Goal: Task Accomplishment & Management: Manage account settings

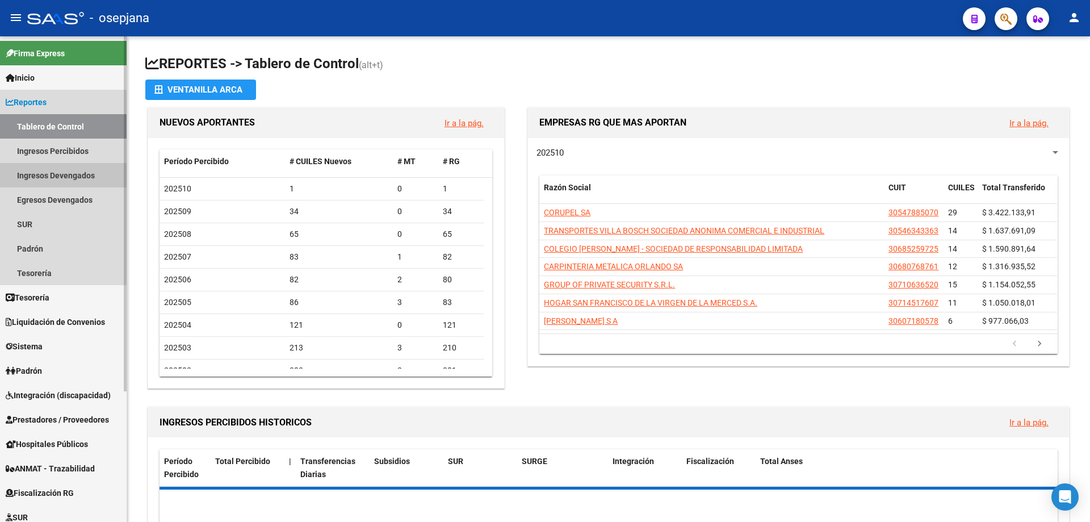
click at [76, 175] on link "Ingresos Devengados" at bounding box center [63, 175] width 127 height 24
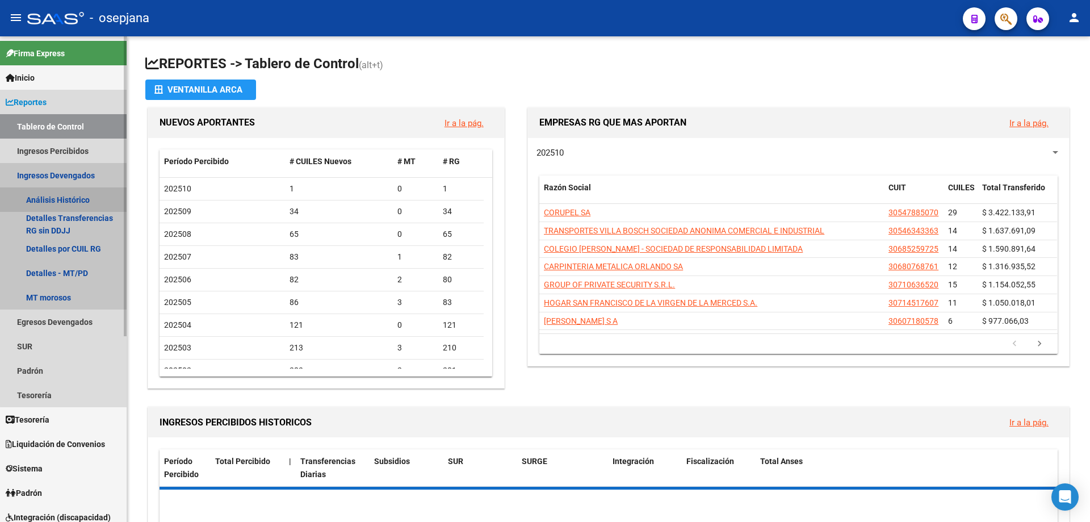
click at [91, 201] on link "Análisis Histórico" at bounding box center [63, 199] width 127 height 24
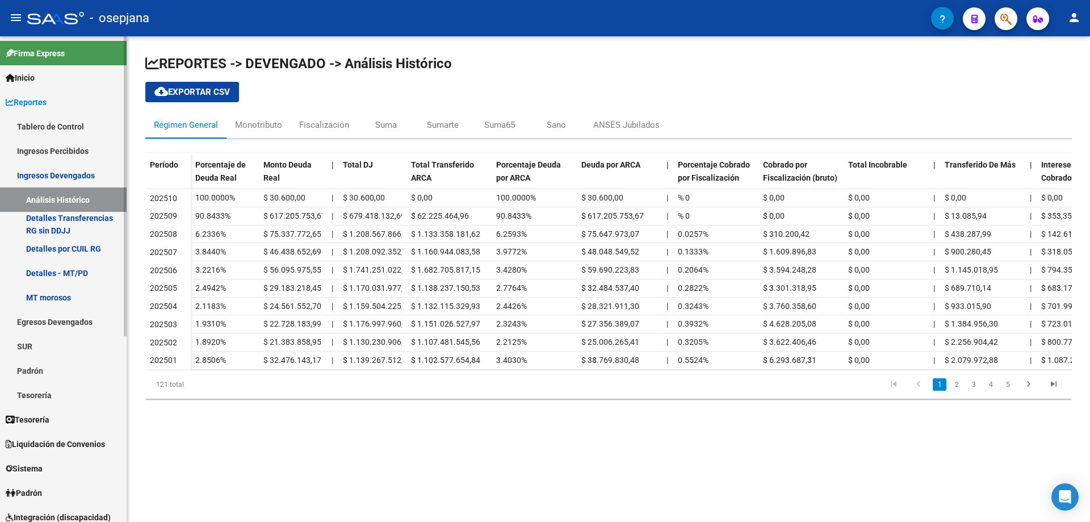
click at [85, 149] on link "Ingresos Percibidos" at bounding box center [63, 150] width 127 height 24
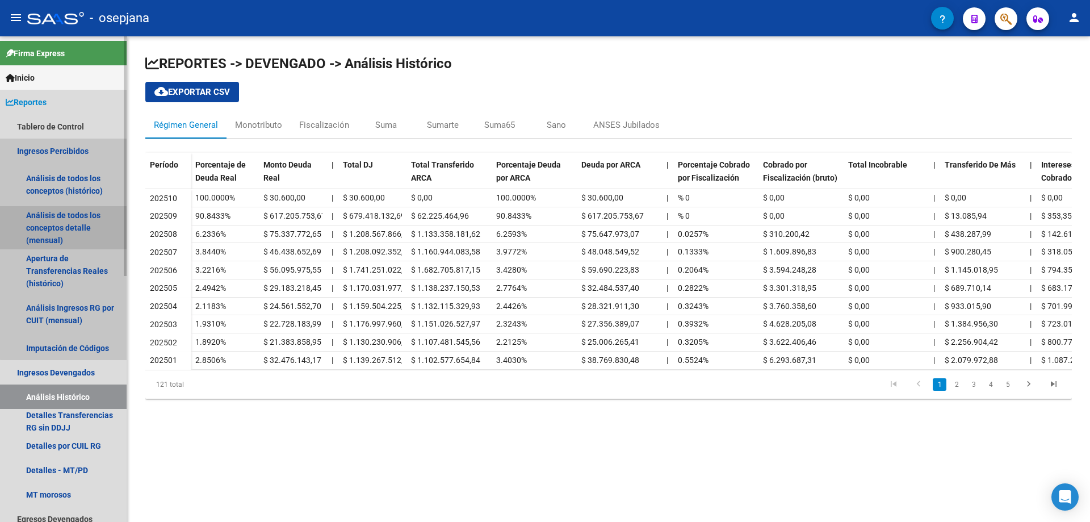
click at [82, 226] on link "Análisis de todos los conceptos detalle (mensual)" at bounding box center [63, 227] width 127 height 43
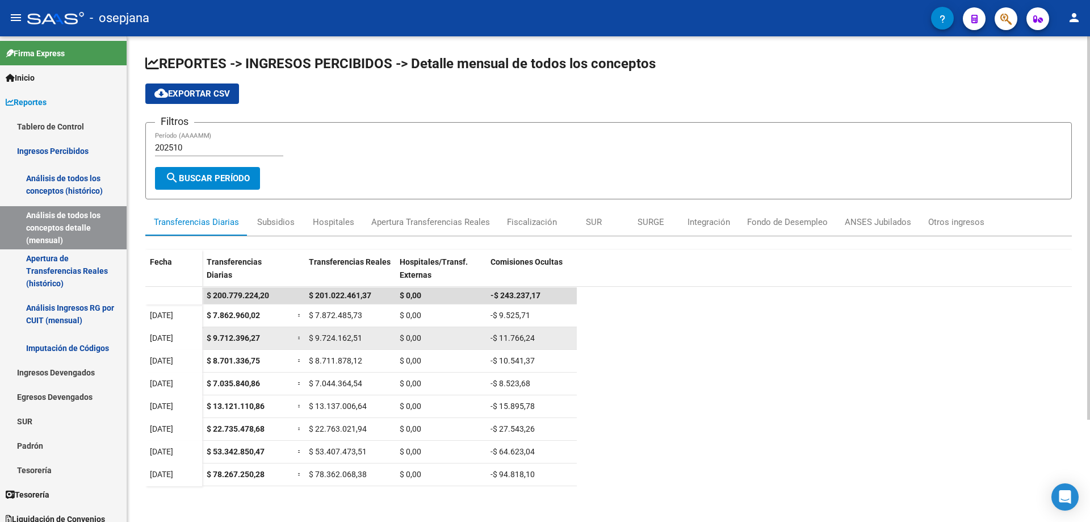
scroll to position [113, 0]
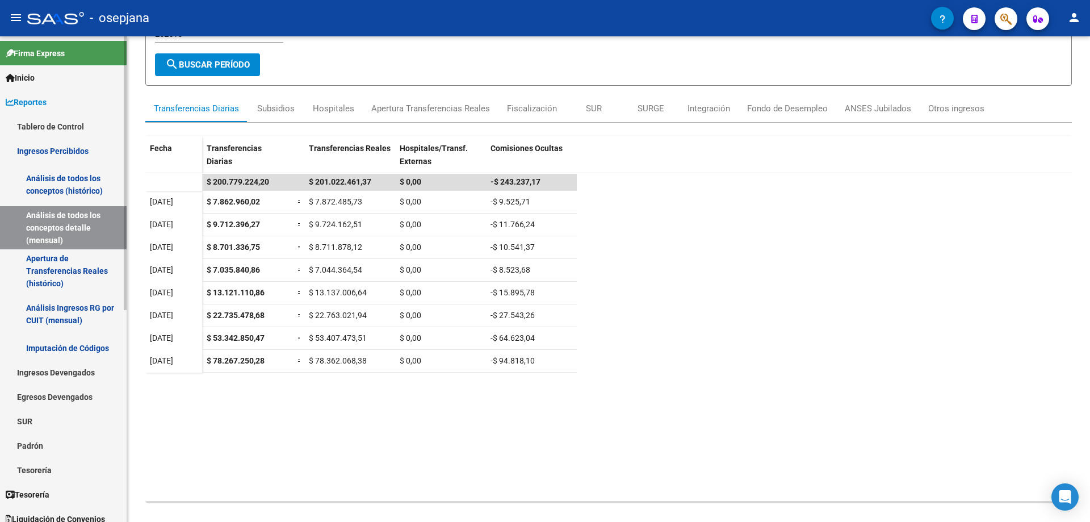
click at [47, 99] on span "Reportes" at bounding box center [26, 102] width 41 height 12
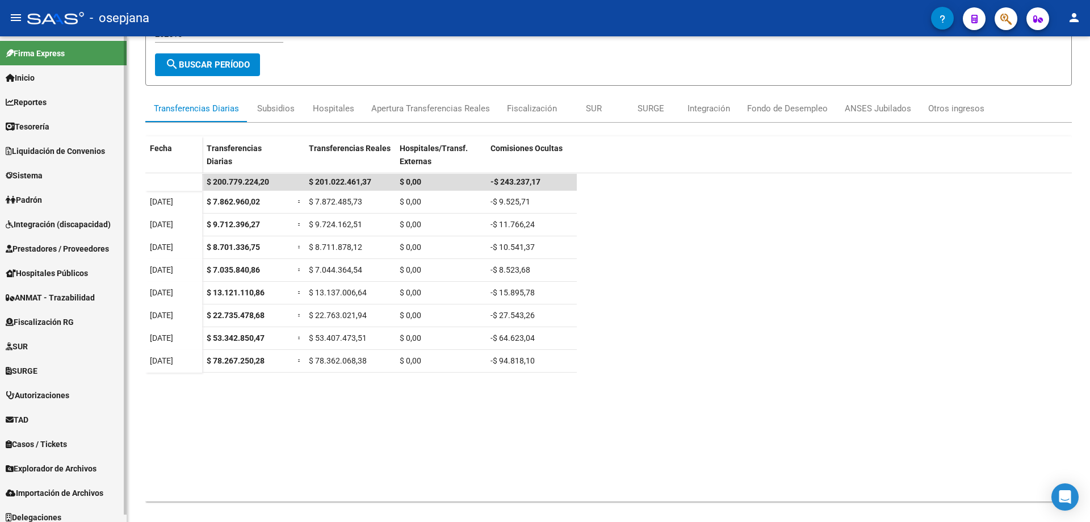
click at [54, 194] on link "Padrón" at bounding box center [63, 199] width 127 height 24
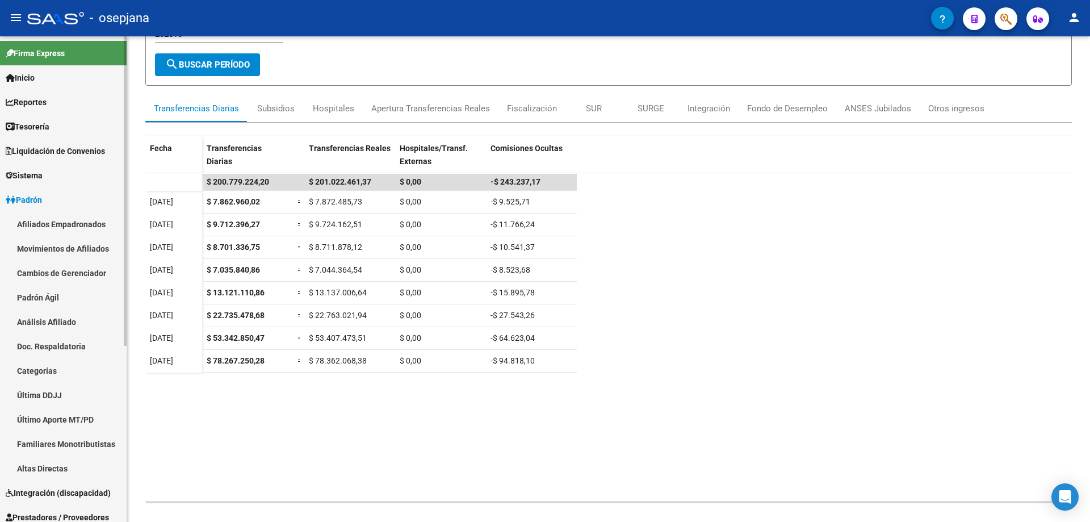
click at [84, 225] on link "Afiliados Empadronados" at bounding box center [63, 224] width 127 height 24
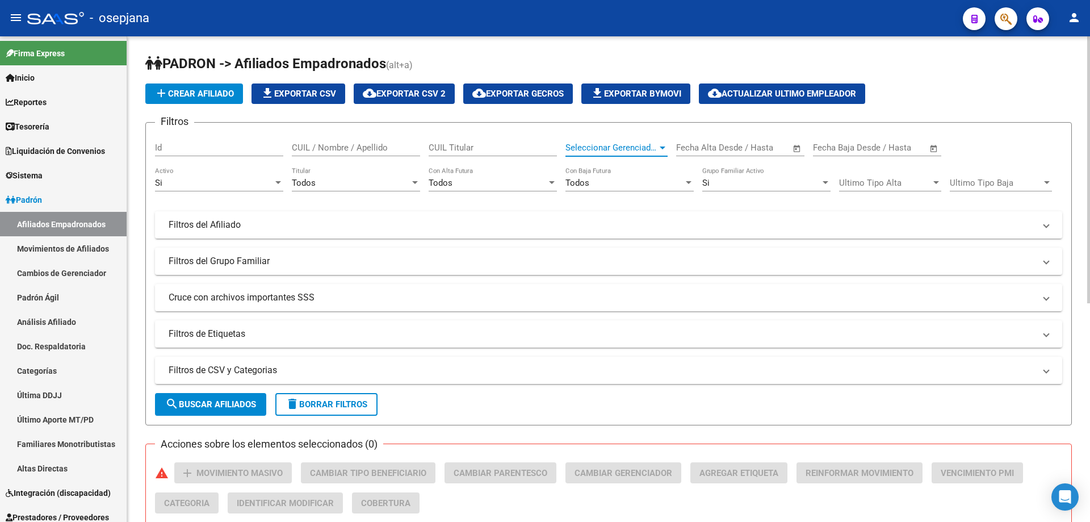
click at [612, 147] on span "Seleccionar Gerenciador" at bounding box center [611, 147] width 92 height 10
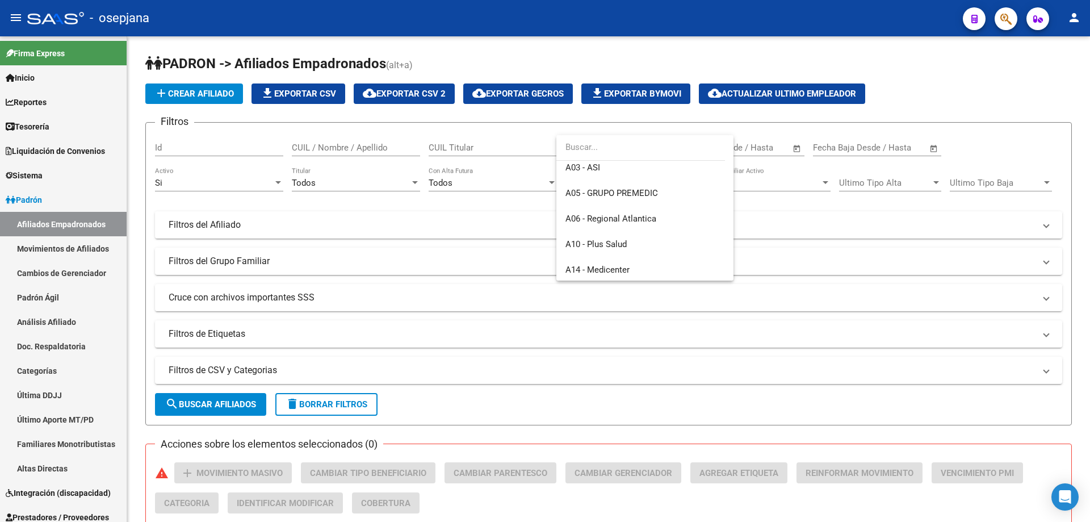
scroll to position [284, 0]
click at [621, 272] on span "C08 - THEMA" at bounding box center [644, 273] width 159 height 26
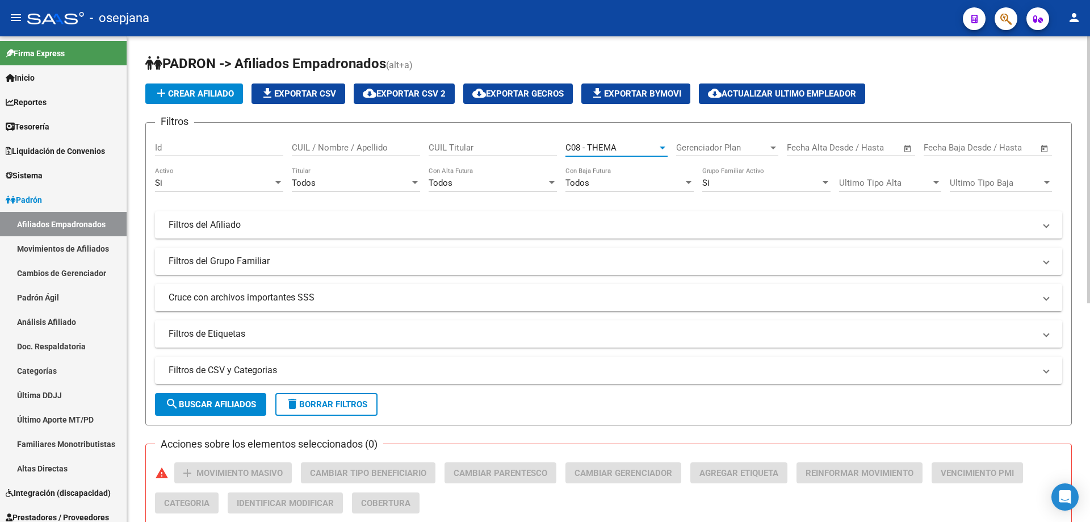
scroll to position [289, 0]
click at [213, 403] on span "search Buscar Afiliados" at bounding box center [210, 404] width 91 height 10
click at [306, 94] on span "file_download Exportar CSV" at bounding box center [297, 94] width 75 height 10
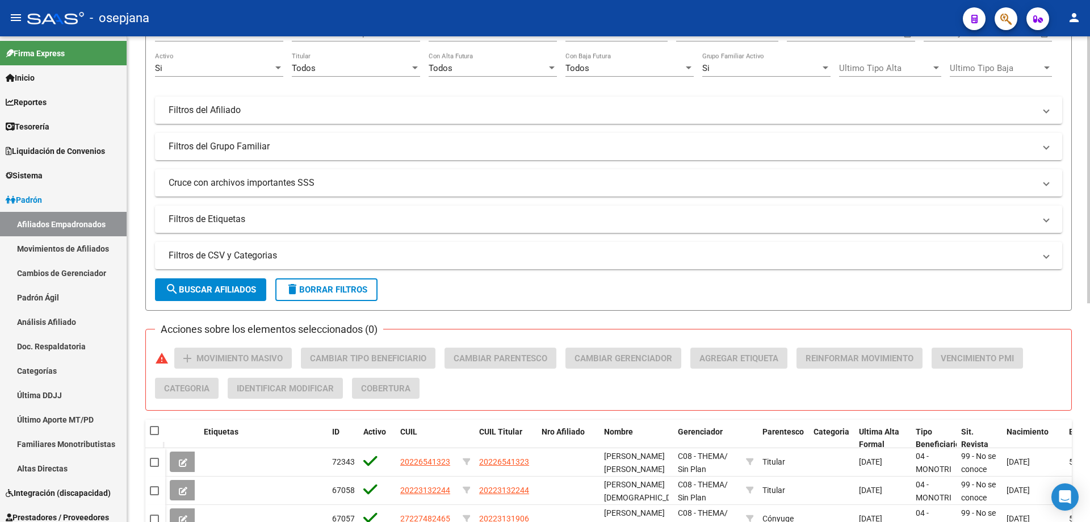
scroll to position [0, 0]
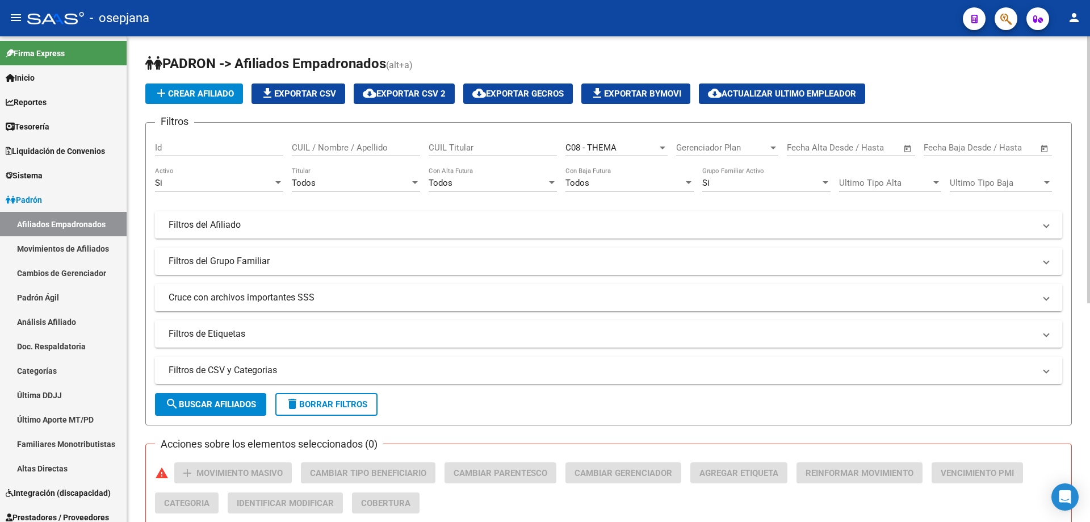
click at [308, 91] on span "file_download Exportar CSV" at bounding box center [297, 94] width 75 height 10
click at [1003, 26] on span "button" at bounding box center [1005, 18] width 11 height 23
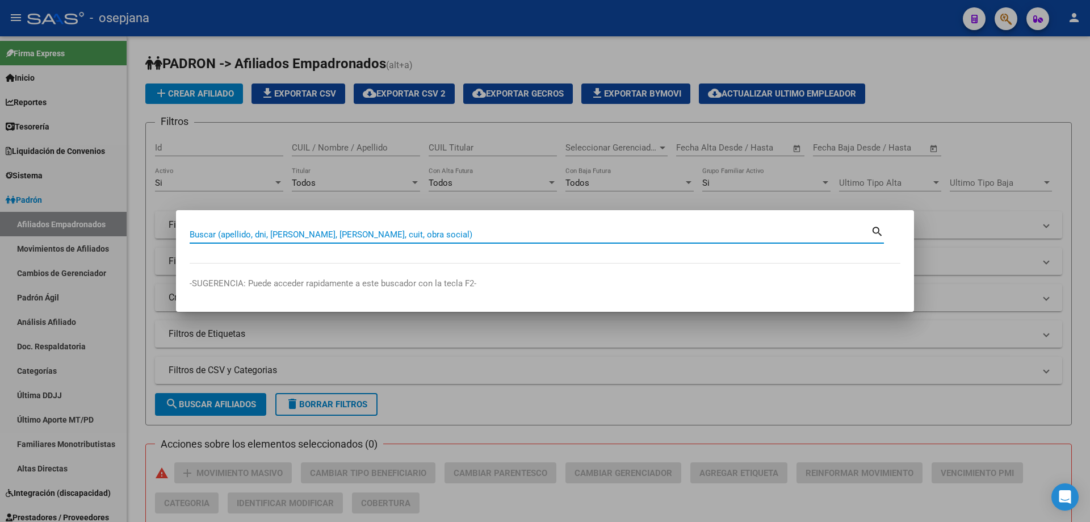
paste input "42959389"
type input "42959389"
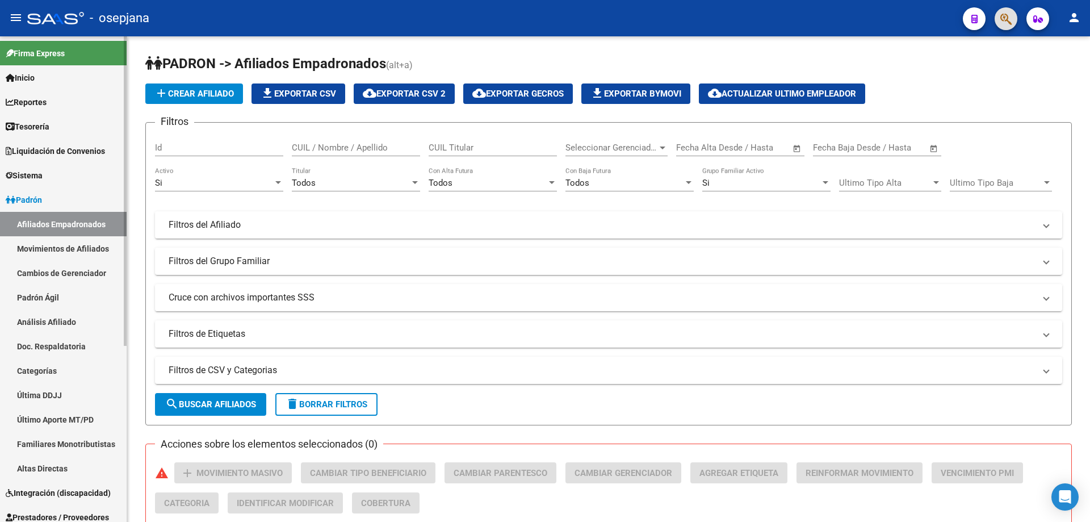
click at [20, 200] on span "Padrón" at bounding box center [24, 200] width 36 height 12
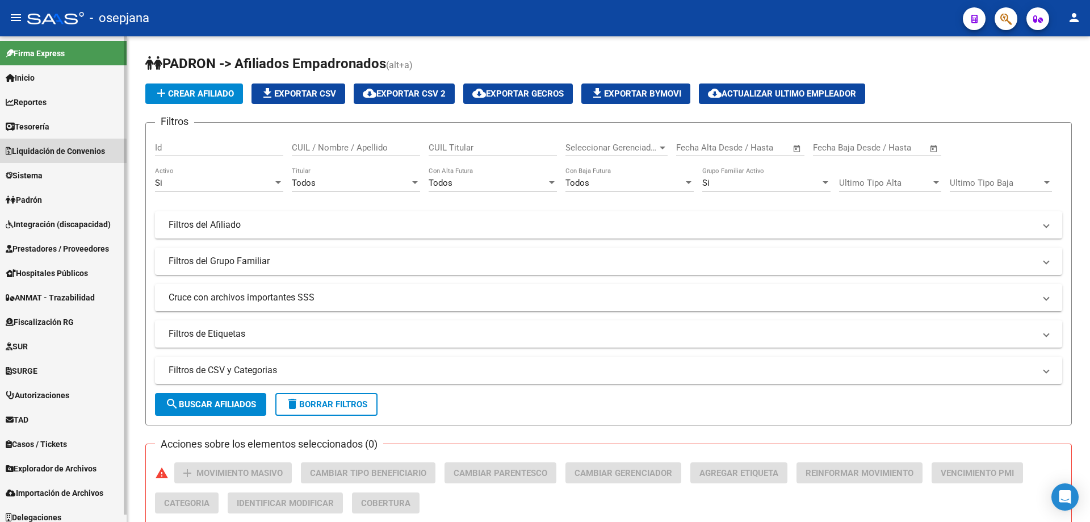
click at [44, 158] on link "Liquidación de Convenios" at bounding box center [63, 150] width 127 height 24
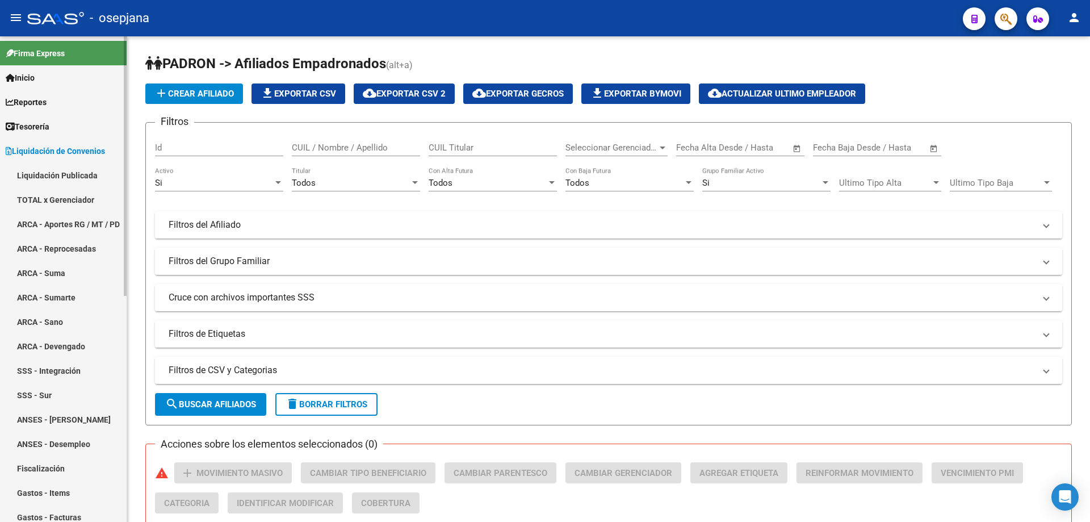
click at [48, 128] on span "Tesorería" at bounding box center [28, 126] width 44 height 12
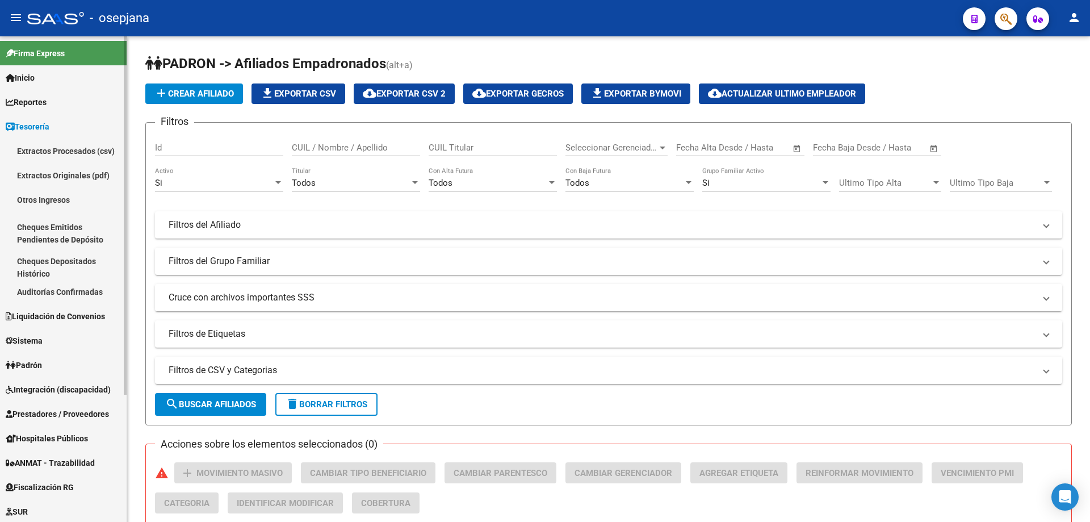
click at [47, 104] on span "Reportes" at bounding box center [26, 102] width 41 height 12
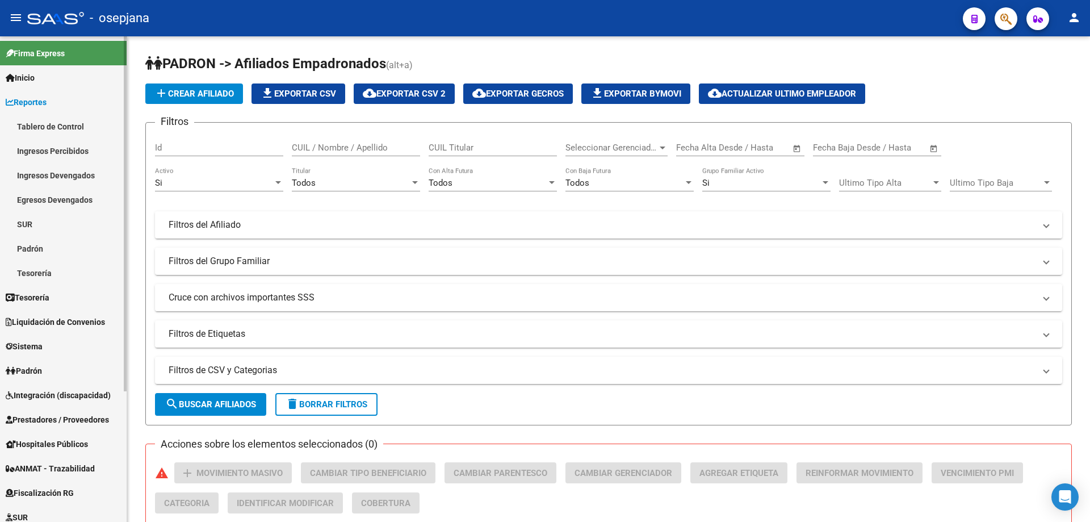
click at [47, 104] on span "Reportes" at bounding box center [26, 102] width 41 height 12
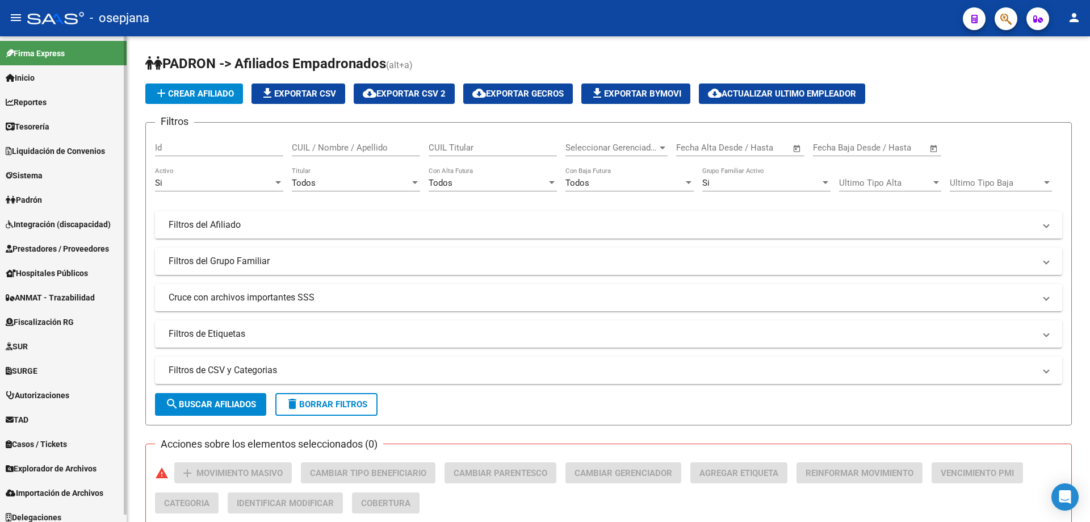
click at [40, 170] on span "Sistema" at bounding box center [24, 175] width 37 height 12
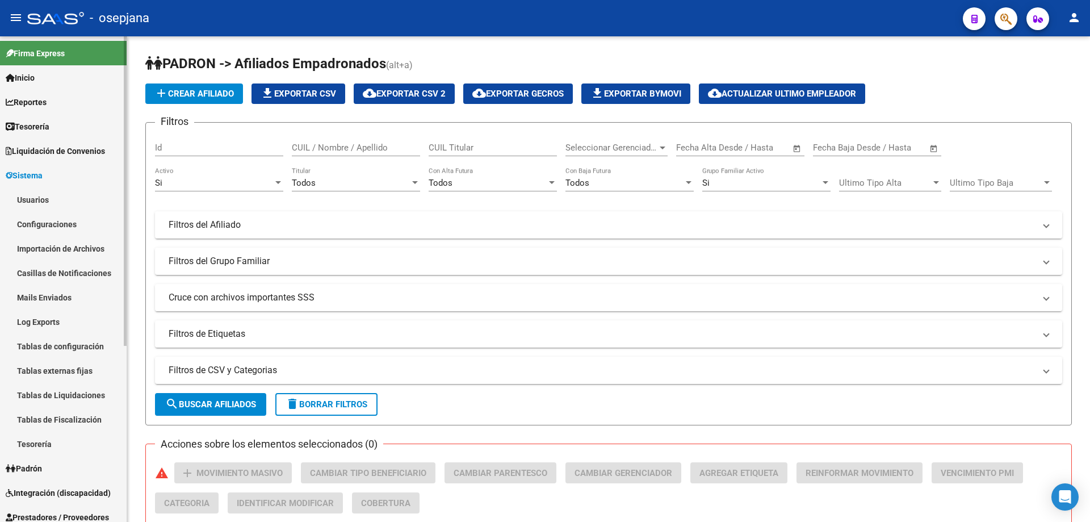
click at [49, 197] on link "Usuarios" at bounding box center [63, 199] width 127 height 24
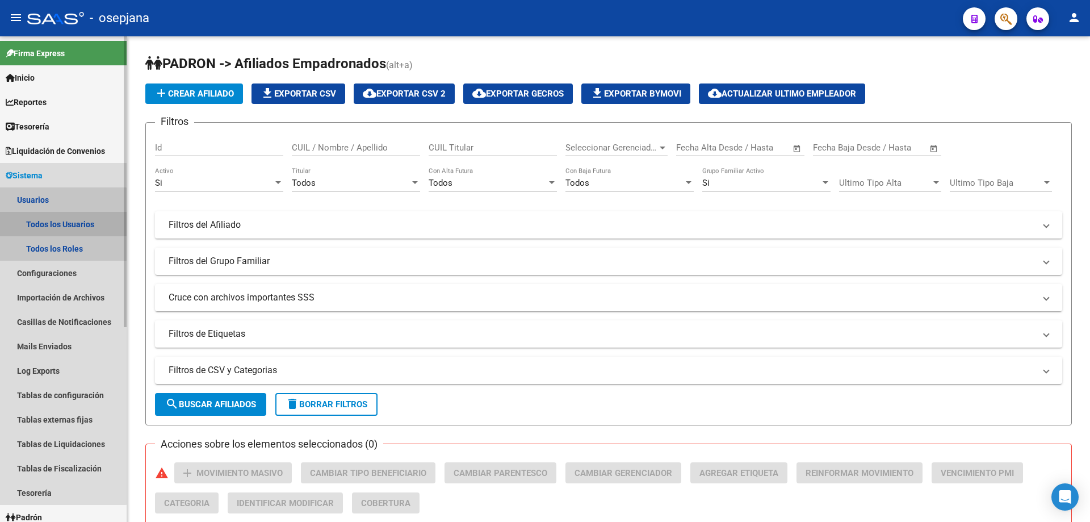
click at [58, 224] on link "Todos los Usuarios" at bounding box center [63, 224] width 127 height 24
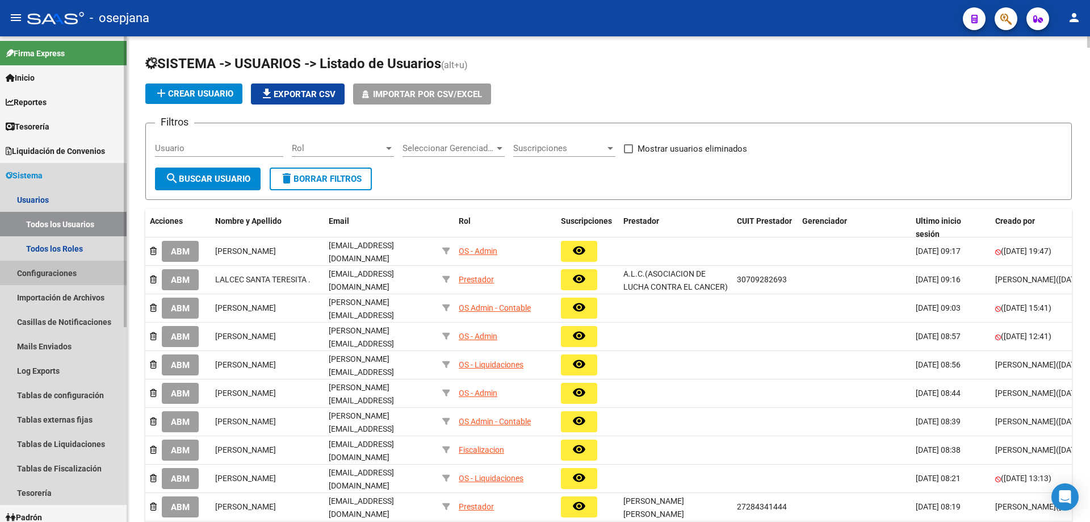
click at [53, 271] on link "Configuraciones" at bounding box center [63, 272] width 127 height 24
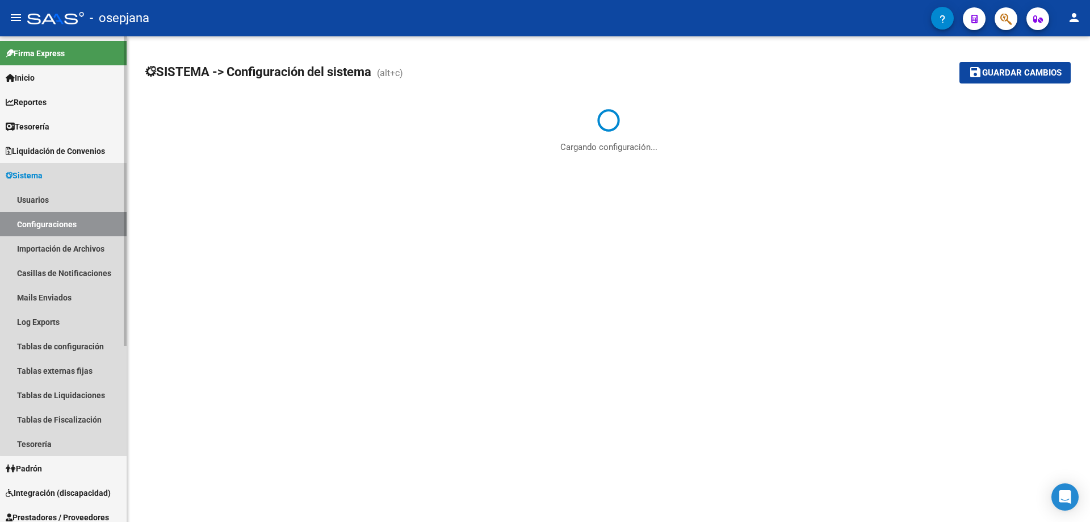
click at [66, 224] on link "Configuraciones" at bounding box center [63, 224] width 127 height 24
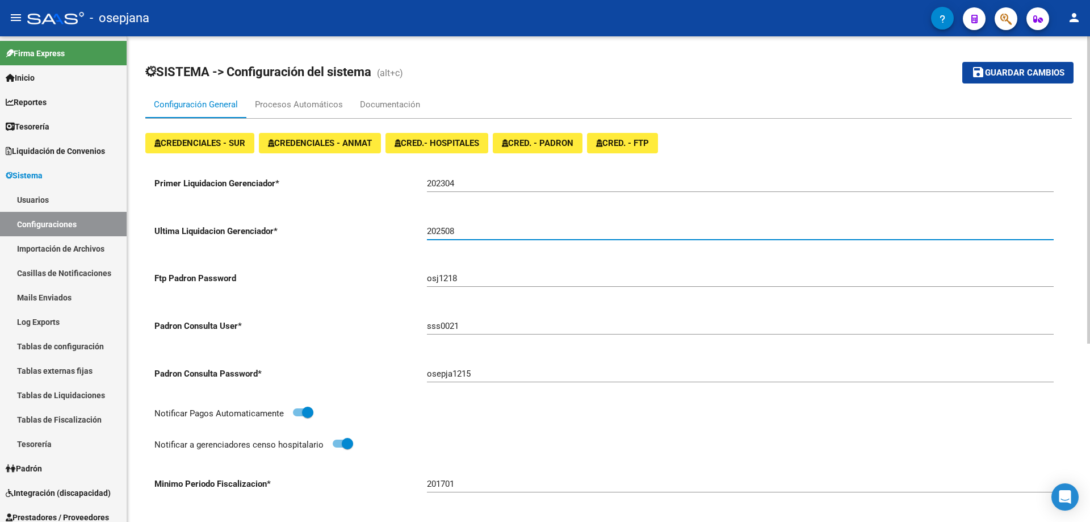
click at [456, 231] on input "202508" at bounding box center [740, 231] width 626 height 10
type input "202509"
click at [996, 70] on span "Guardar cambios" at bounding box center [1024, 73] width 79 height 10
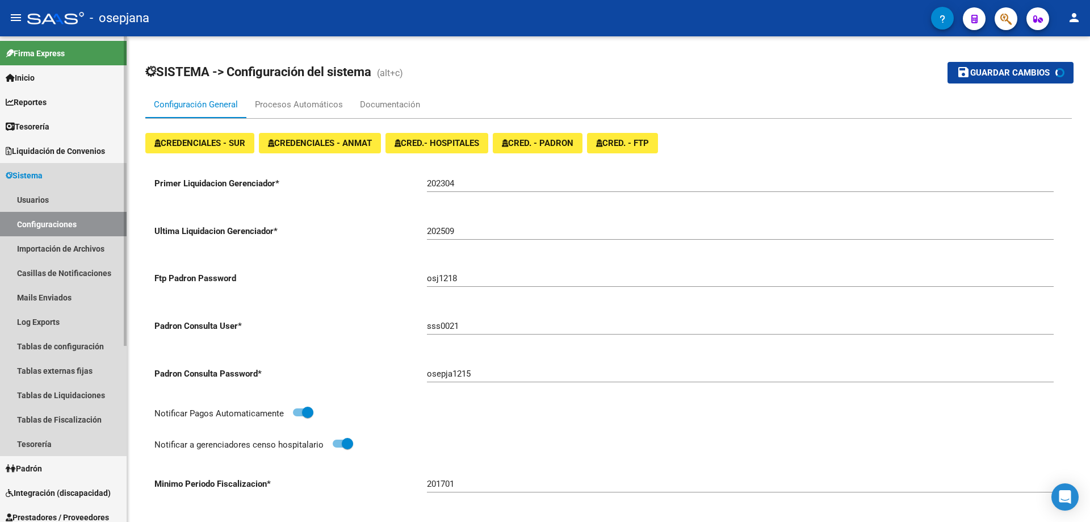
click at [22, 175] on span "Sistema" at bounding box center [24, 175] width 37 height 12
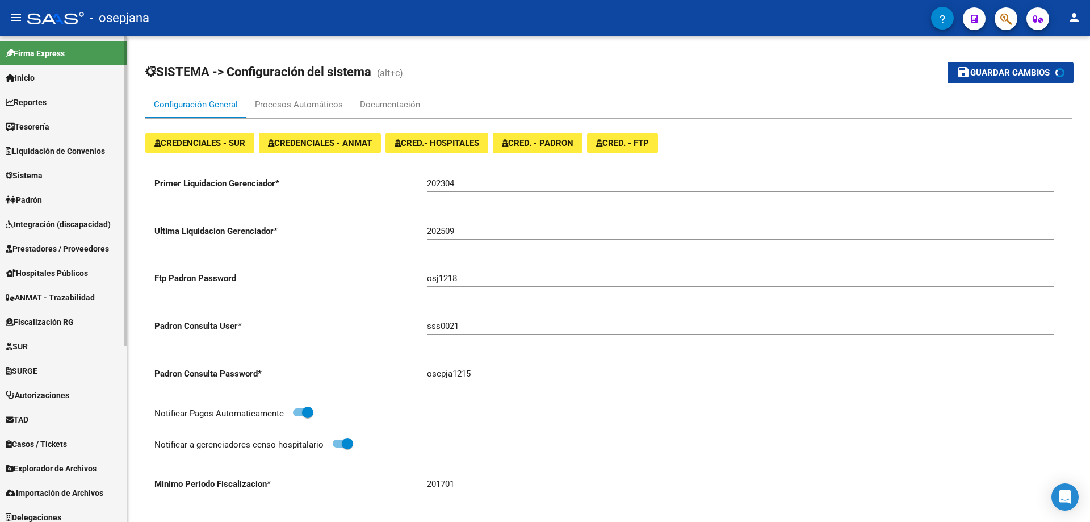
click at [48, 153] on span "Liquidación de Convenios" at bounding box center [55, 151] width 99 height 12
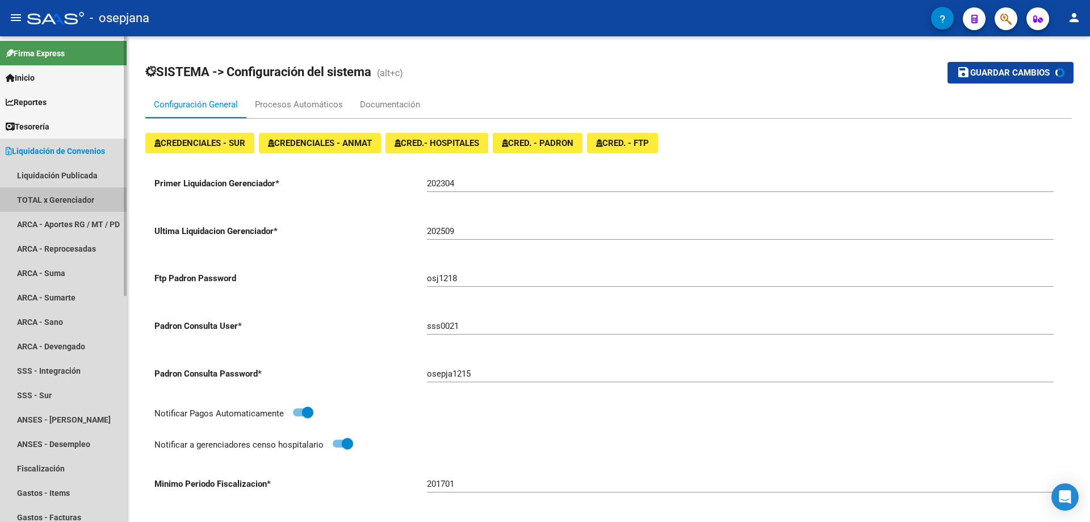
click at [52, 200] on link "TOTAL x Gerenciador" at bounding box center [63, 199] width 127 height 24
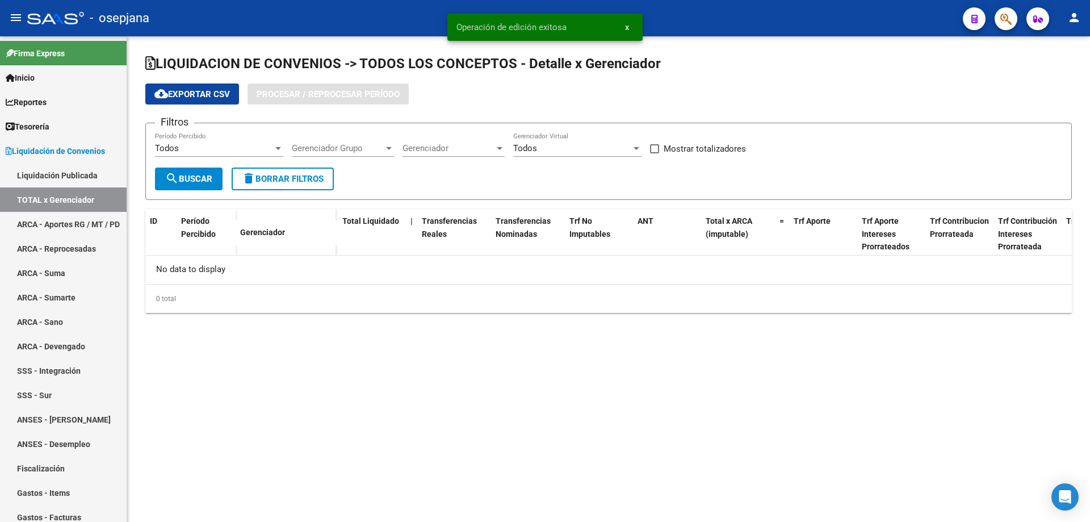
checkbox input "true"
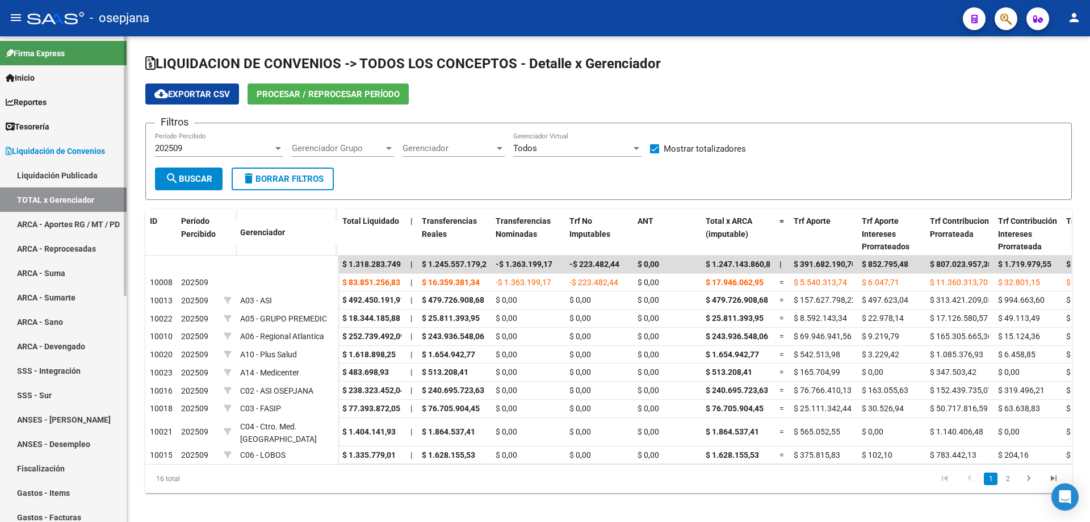
click at [41, 146] on span "Liquidación de Convenios" at bounding box center [55, 151] width 99 height 12
